Goal: Information Seeking & Learning: Learn about a topic

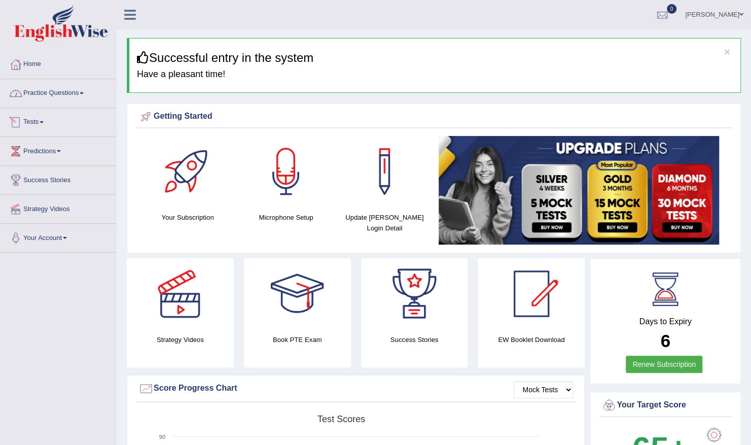
click at [32, 118] on link "Tests" at bounding box center [59, 120] width 116 height 25
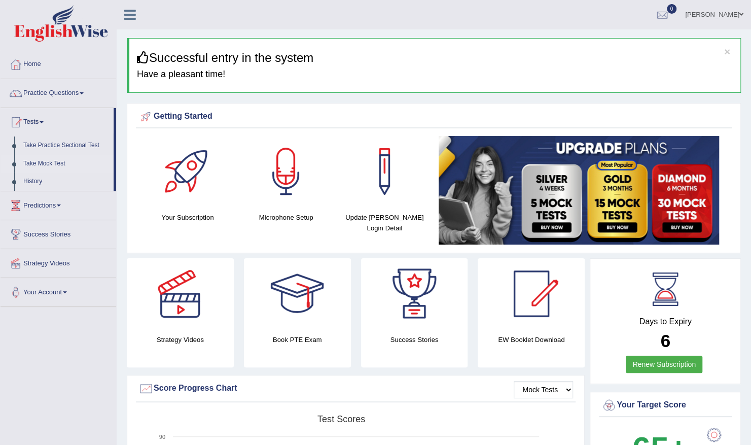
click at [42, 160] on link "Take Mock Test" at bounding box center [66, 164] width 95 height 18
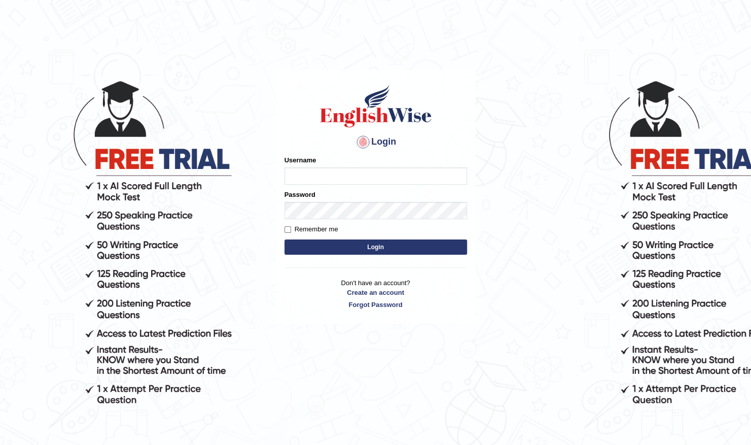
type input "Shilas"
click at [338, 247] on button "Login" at bounding box center [376, 246] width 183 height 15
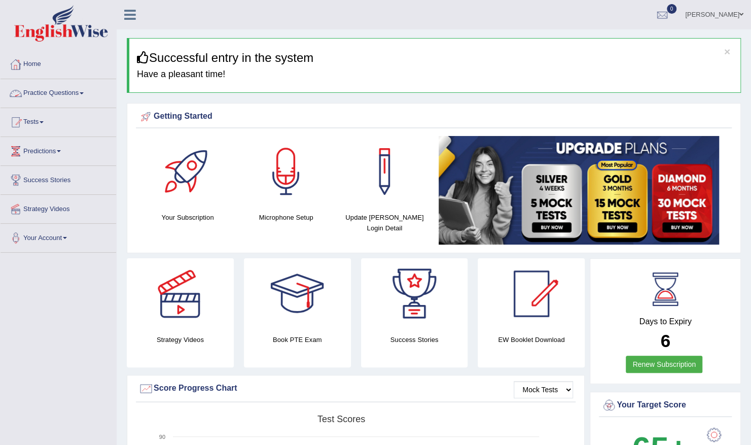
click at [82, 95] on link "Practice Questions" at bounding box center [59, 91] width 116 height 25
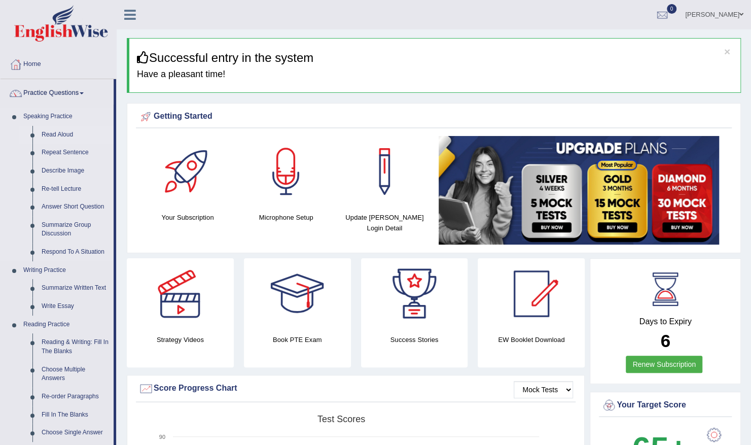
click at [64, 132] on link "Read Aloud" at bounding box center [75, 135] width 77 height 18
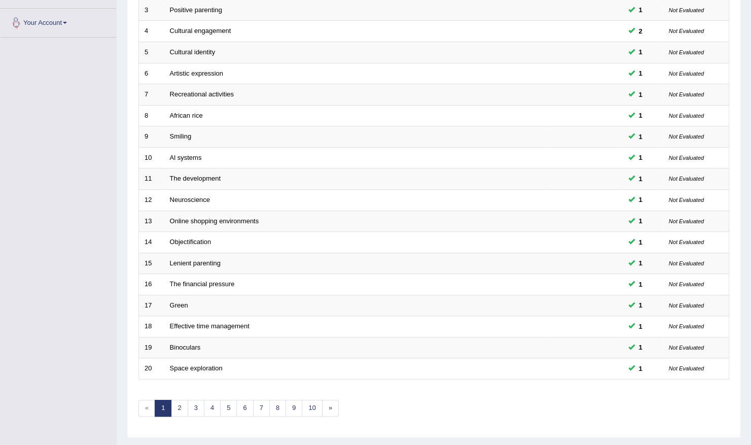
scroll to position [222, 0]
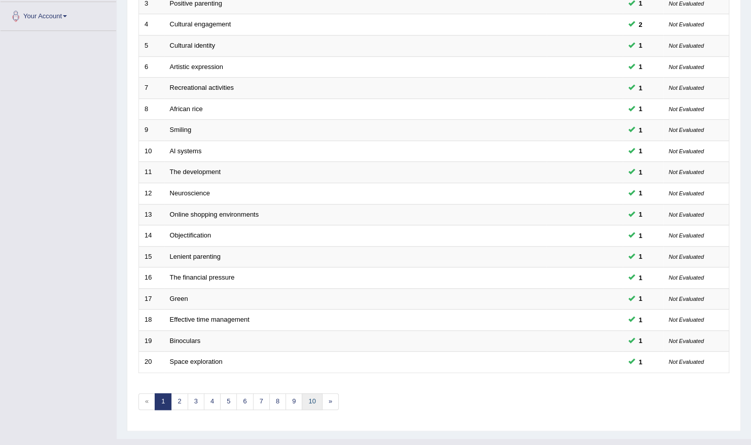
click at [309, 393] on link "10" at bounding box center [312, 401] width 20 height 17
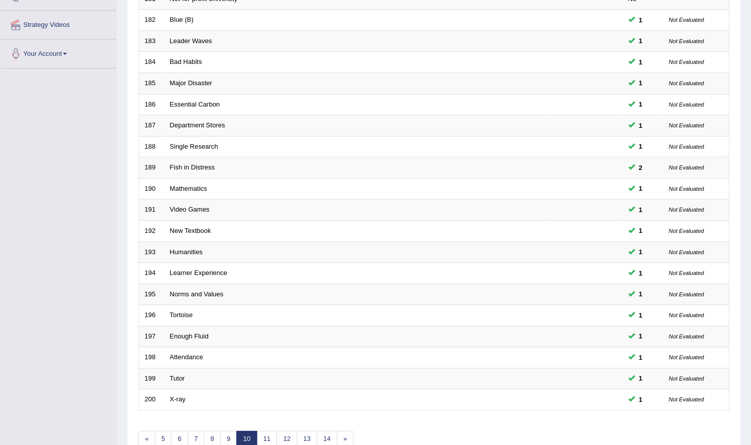
scroll to position [222, 0]
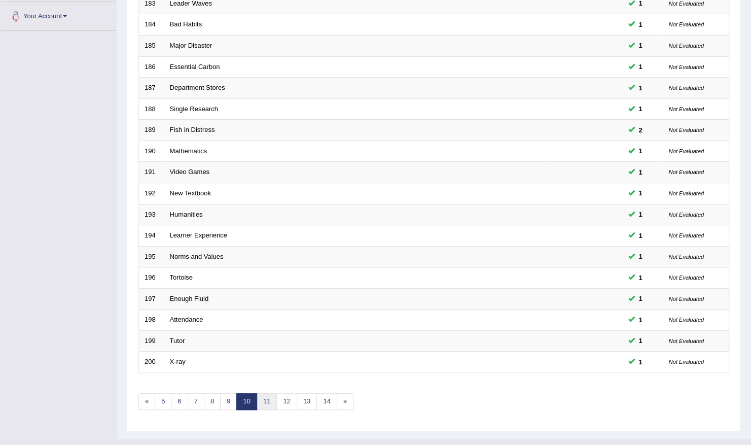
click at [266, 393] on link "11" at bounding box center [267, 401] width 20 height 17
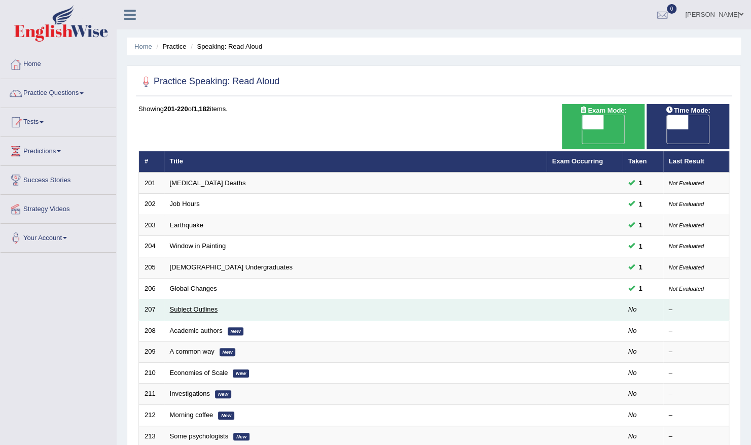
click at [204, 305] on link "Subject Outlines" at bounding box center [194, 309] width 48 height 8
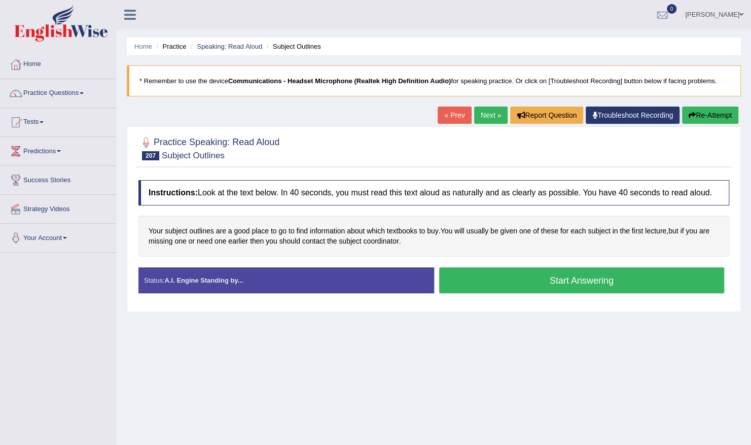
click at [494, 273] on button "Start Answering" at bounding box center [582, 280] width 286 height 26
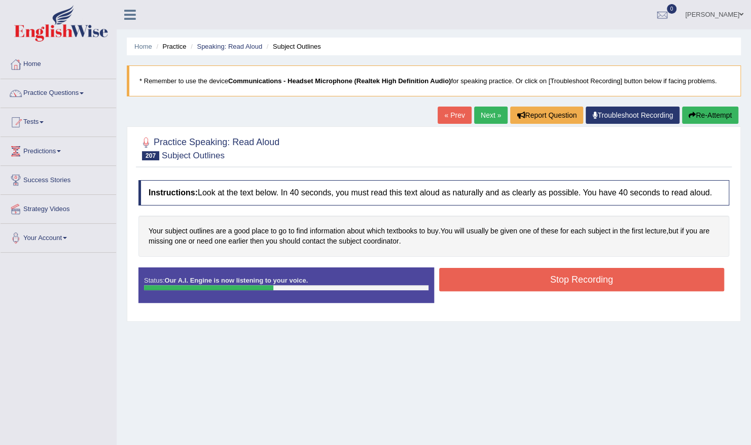
click at [497, 277] on button "Stop Recording" at bounding box center [582, 279] width 286 height 23
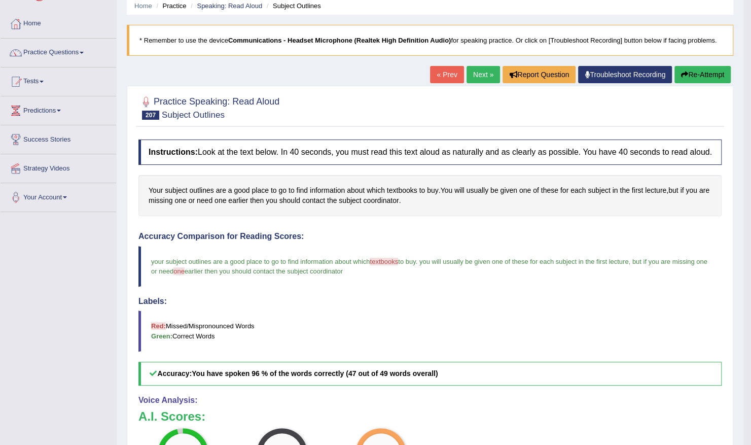
scroll to position [20, 0]
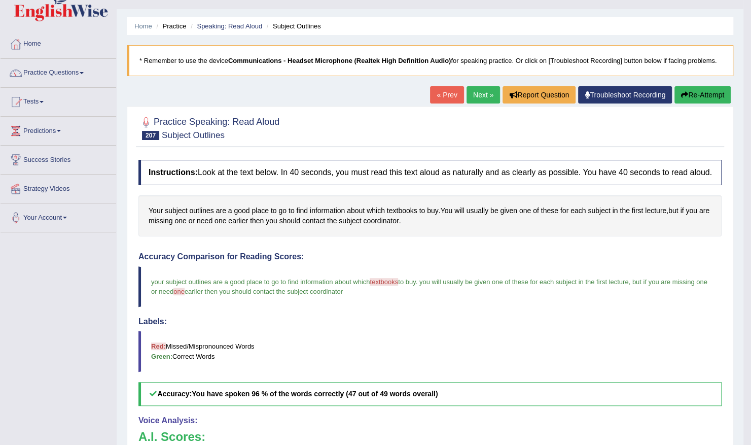
click at [479, 95] on link "Next »" at bounding box center [483, 94] width 33 height 17
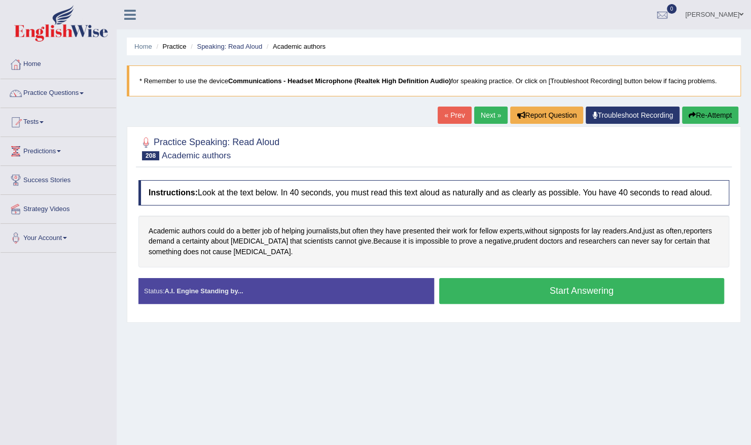
click at [480, 285] on button "Start Answering" at bounding box center [582, 291] width 286 height 26
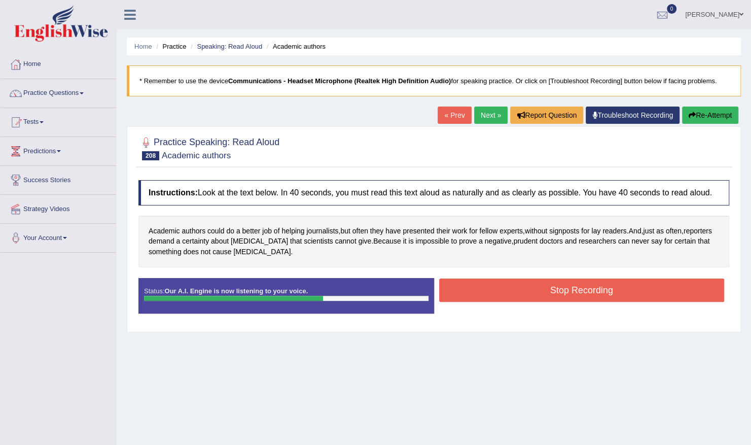
click at [465, 295] on button "Stop Recording" at bounding box center [582, 290] width 286 height 23
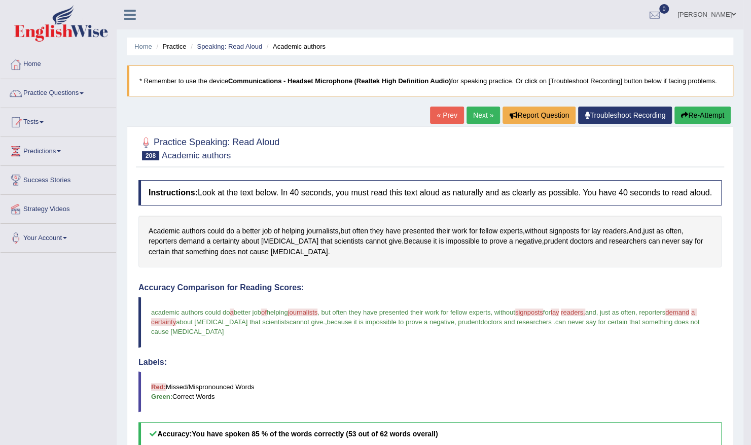
click at [480, 112] on link "Next »" at bounding box center [483, 115] width 33 height 17
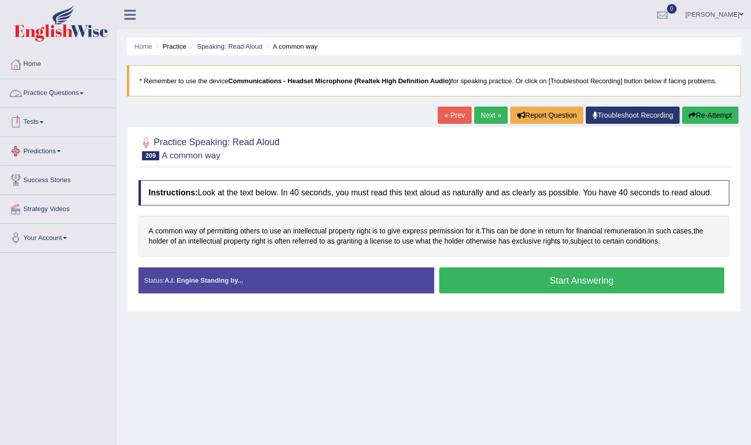
click at [53, 97] on link "Practice Questions" at bounding box center [59, 91] width 116 height 25
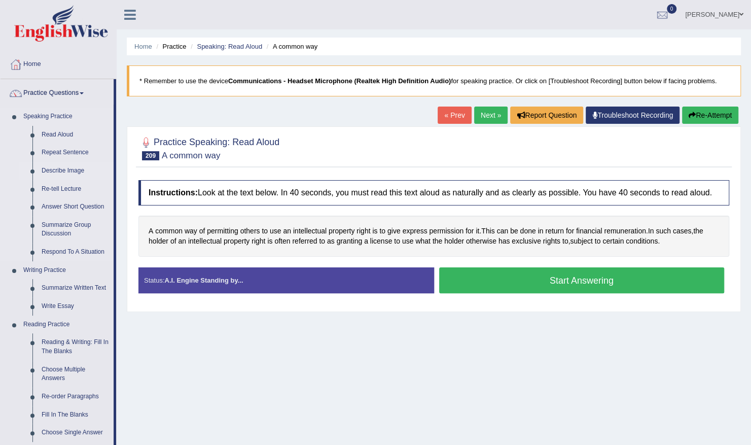
click at [59, 169] on link "Describe Image" at bounding box center [75, 171] width 77 height 18
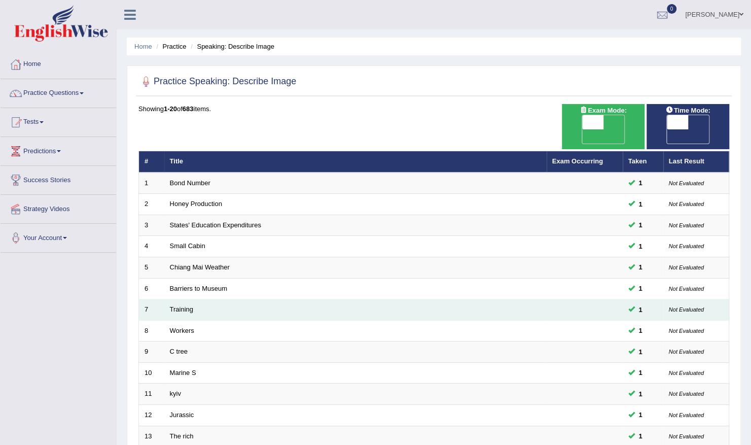
scroll to position [20, 0]
